Goal: Navigation & Orientation: Find specific page/section

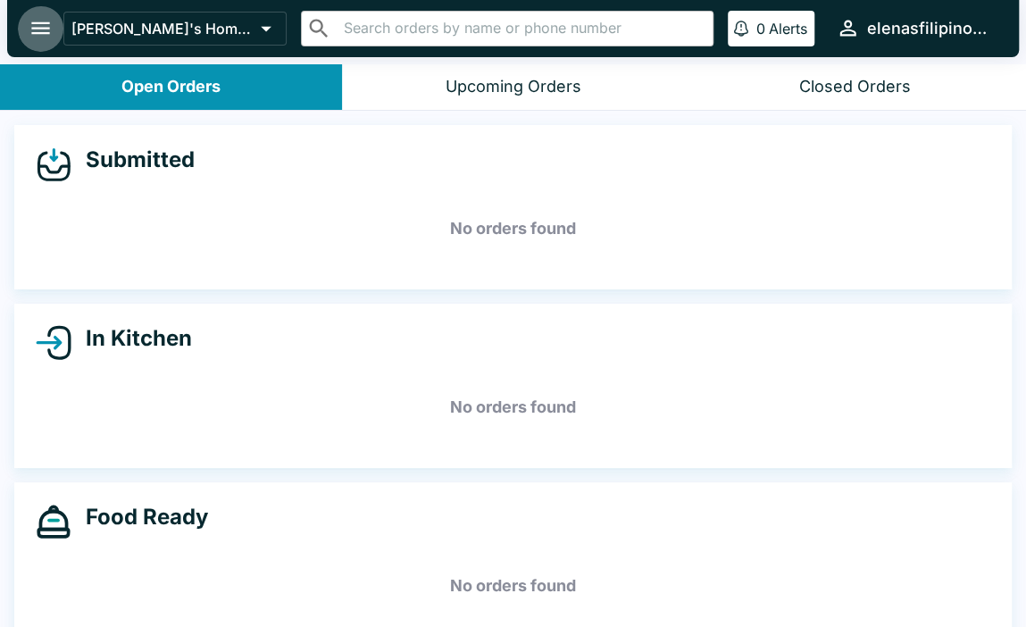
click at [30, 28] on icon "open drawer" at bounding box center [41, 28] width 24 height 24
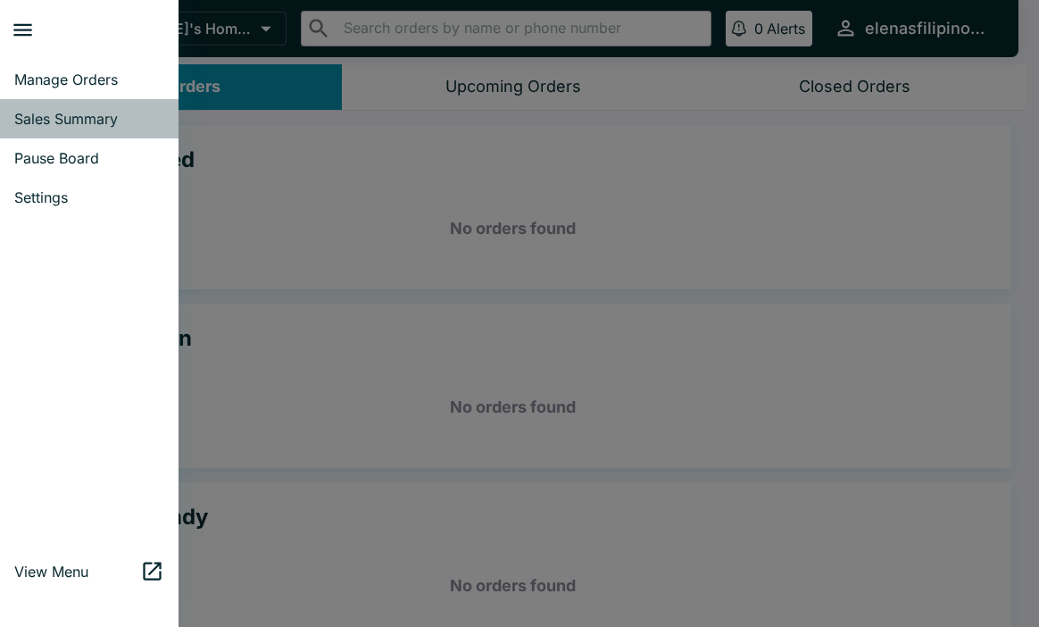
click at [16, 122] on span "Sales Summary" at bounding box center [89, 119] width 150 height 18
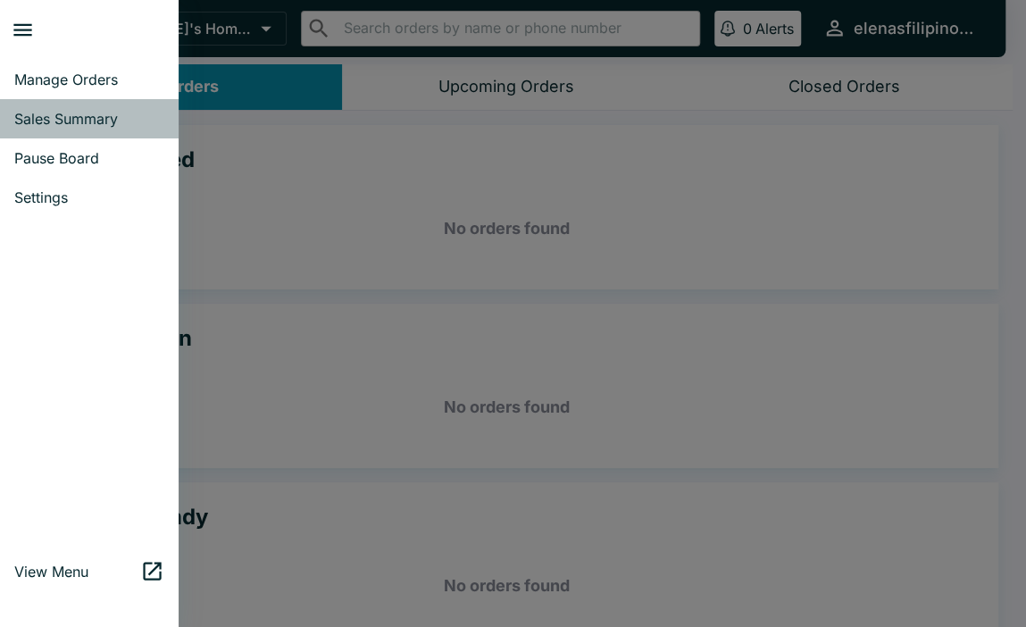
select select "03:00"
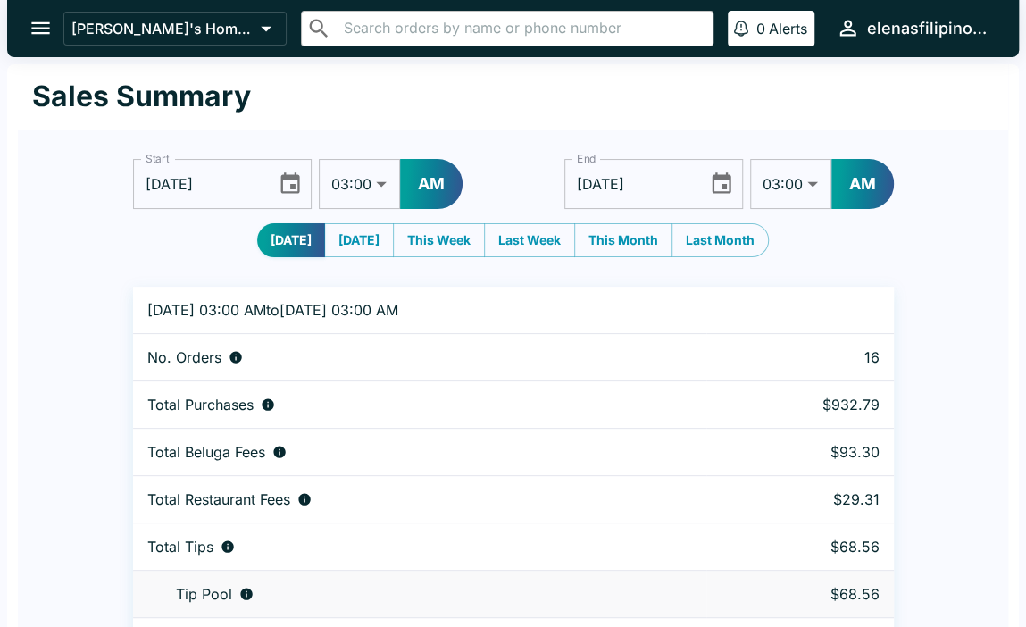
click at [26, 25] on button "open drawer" at bounding box center [41, 28] width 46 height 46
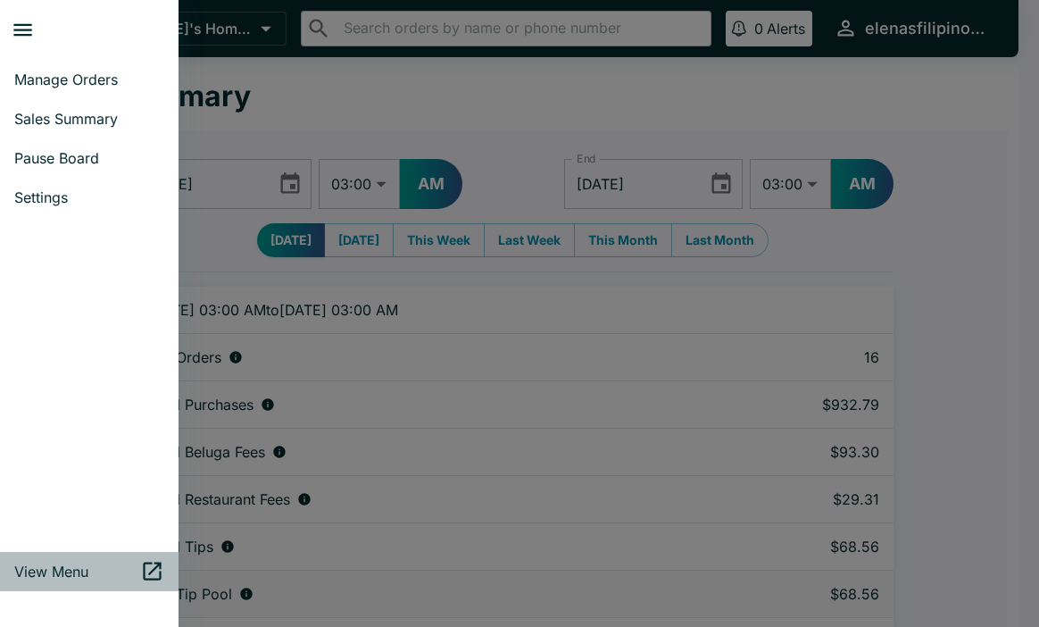
click at [42, 565] on span "View Menu" at bounding box center [77, 571] width 126 height 18
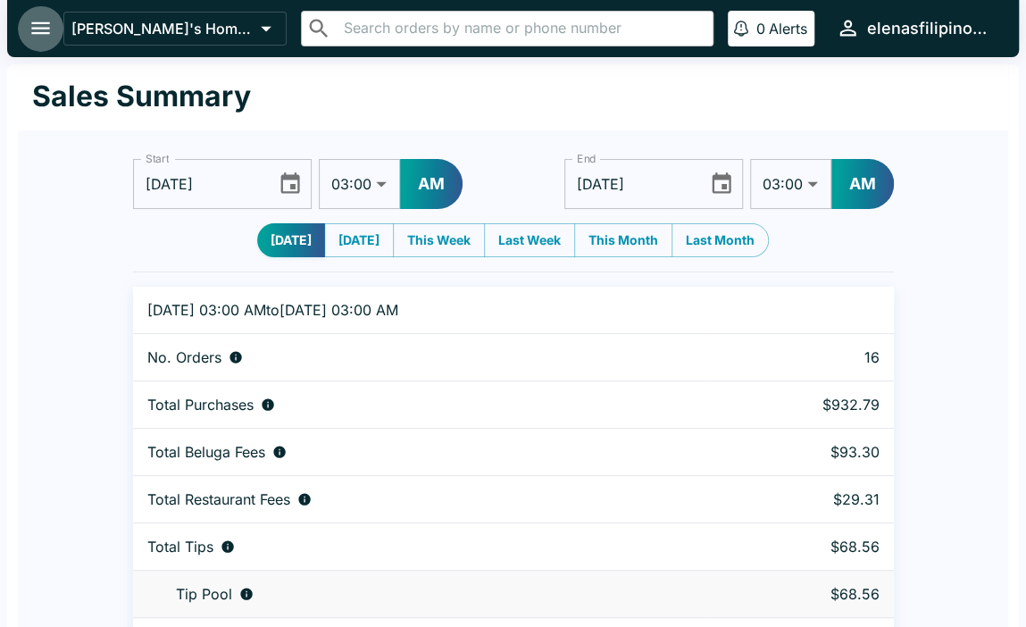
click at [37, 18] on icon "open drawer" at bounding box center [41, 28] width 24 height 24
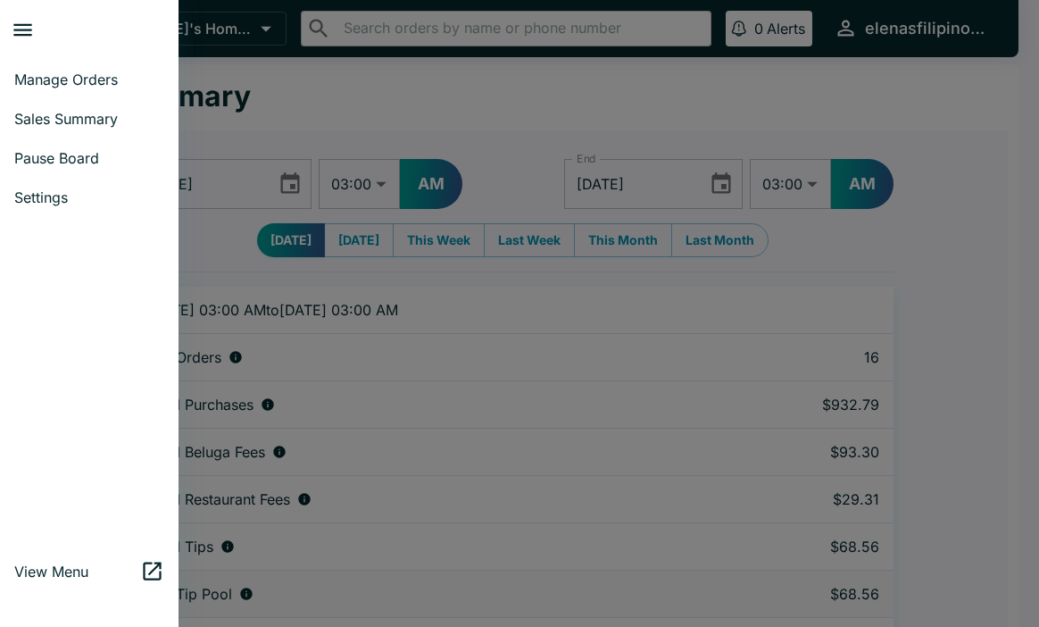
click at [61, 148] on link "Pause Board" at bounding box center [89, 157] width 179 height 39
